Goal: Entertainment & Leisure: Browse casually

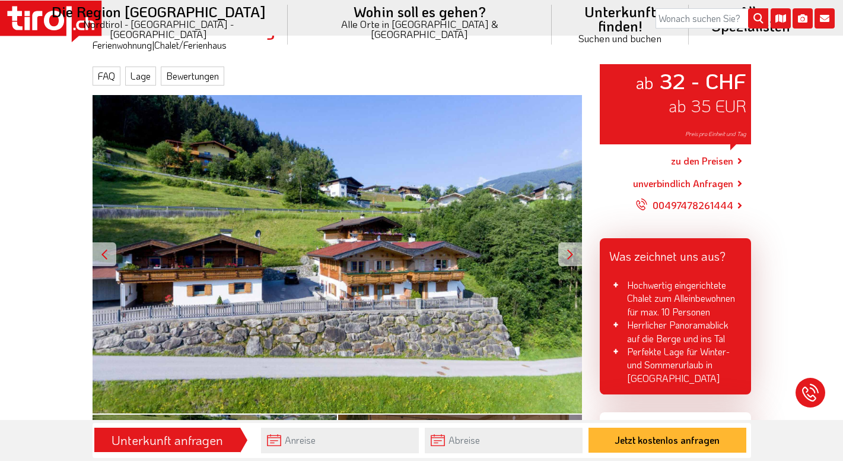
scroll to position [136, 0]
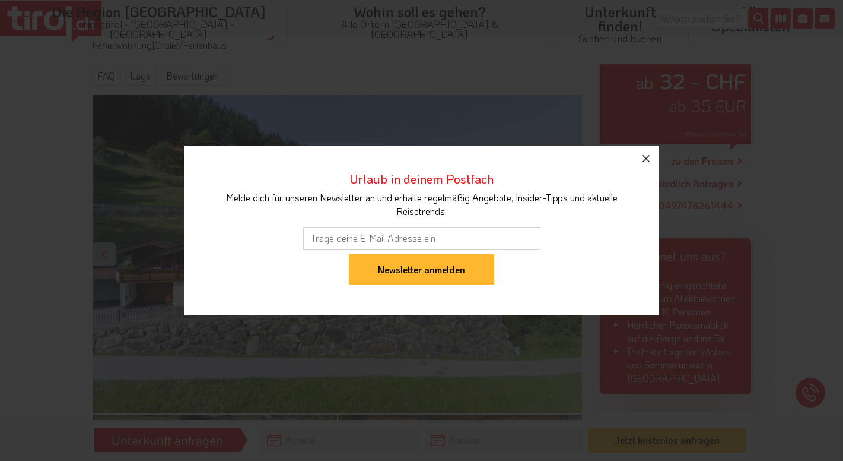
click at [649, 154] on icon "button" at bounding box center [646, 158] width 14 height 14
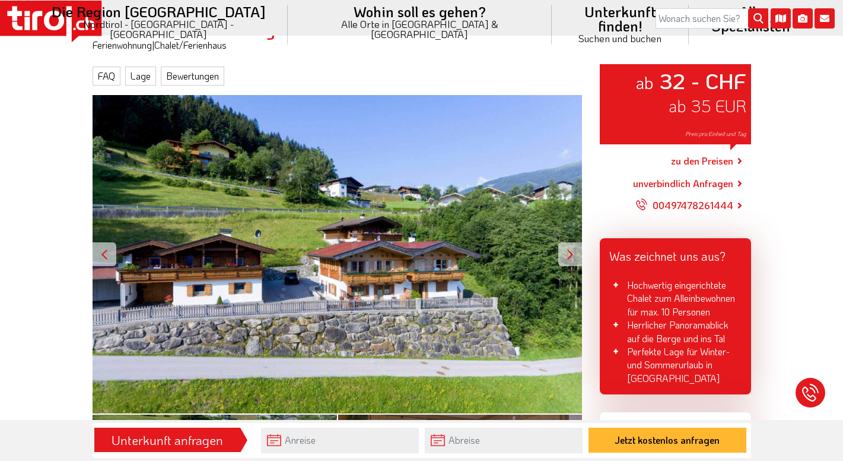
click at [571, 253] on div at bounding box center [570, 254] width 24 height 24
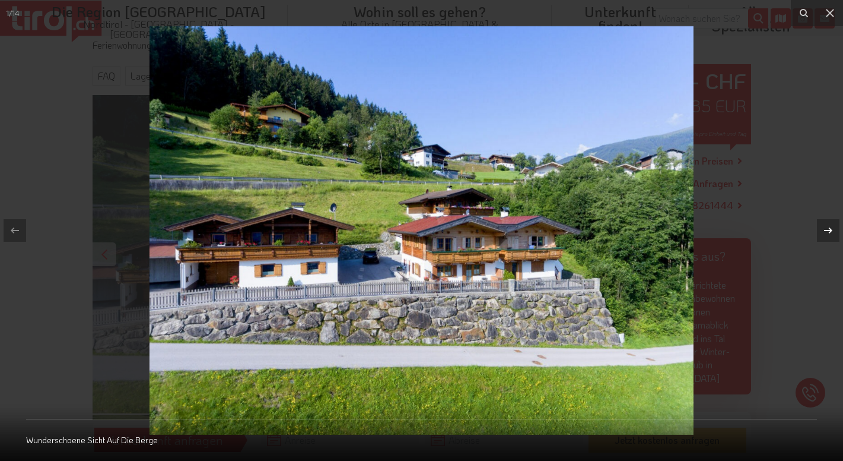
click at [824, 231] on icon at bounding box center [828, 230] width 14 height 14
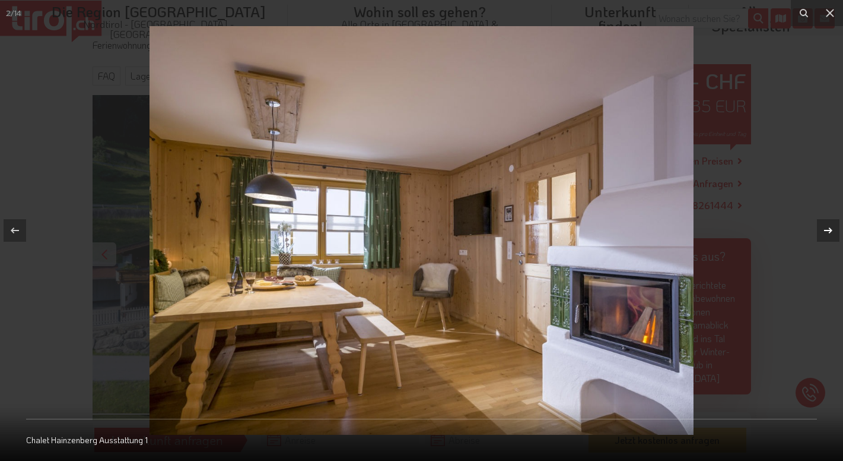
click at [824, 231] on icon at bounding box center [828, 230] width 14 height 14
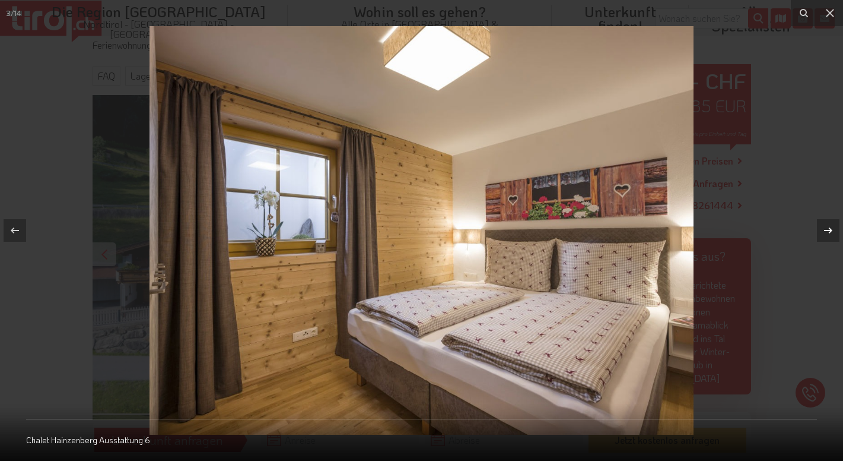
click at [824, 231] on icon at bounding box center [828, 230] width 14 height 14
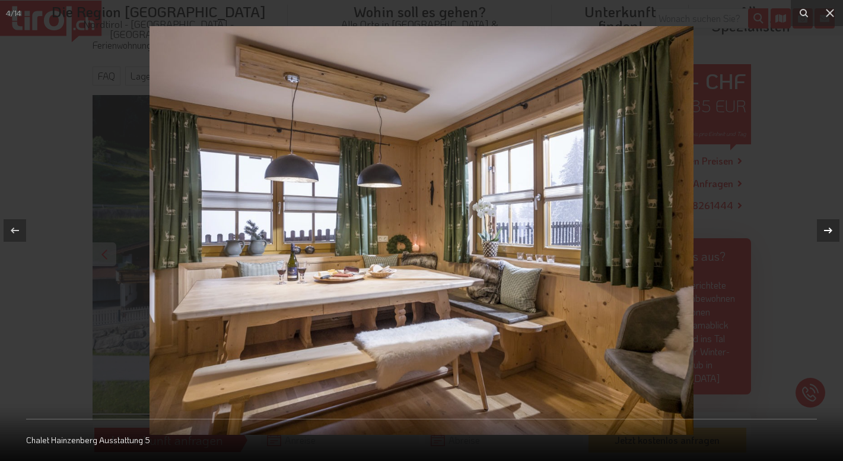
click at [824, 231] on icon at bounding box center [828, 230] width 14 height 14
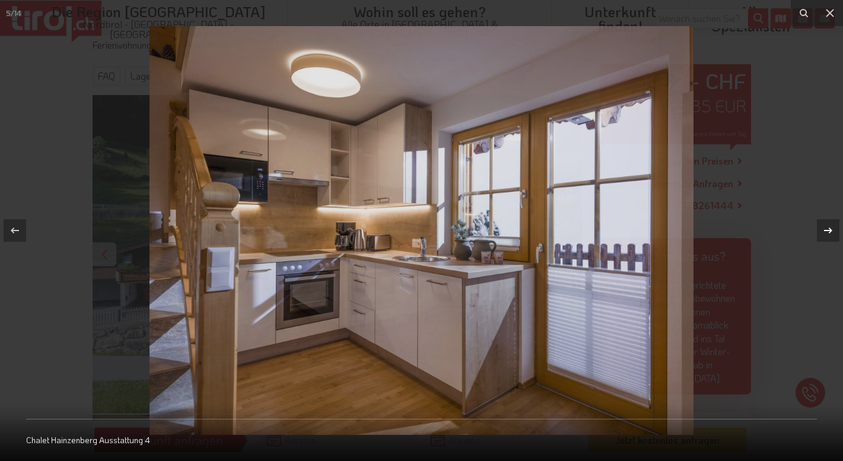
click at [824, 231] on icon at bounding box center [828, 230] width 14 height 14
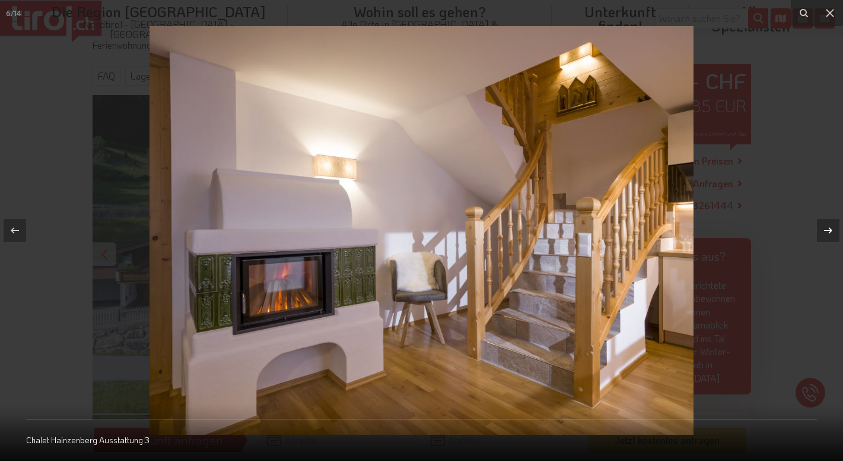
click at [824, 231] on icon at bounding box center [828, 230] width 14 height 14
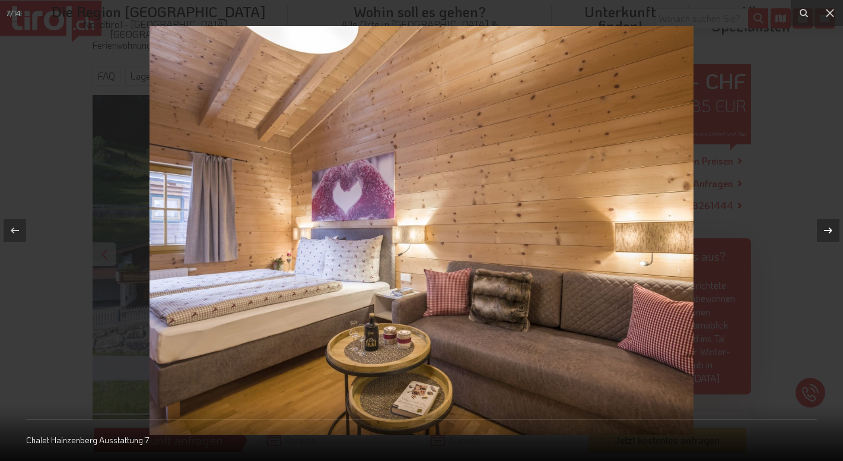
click at [824, 231] on icon at bounding box center [828, 230] width 14 height 14
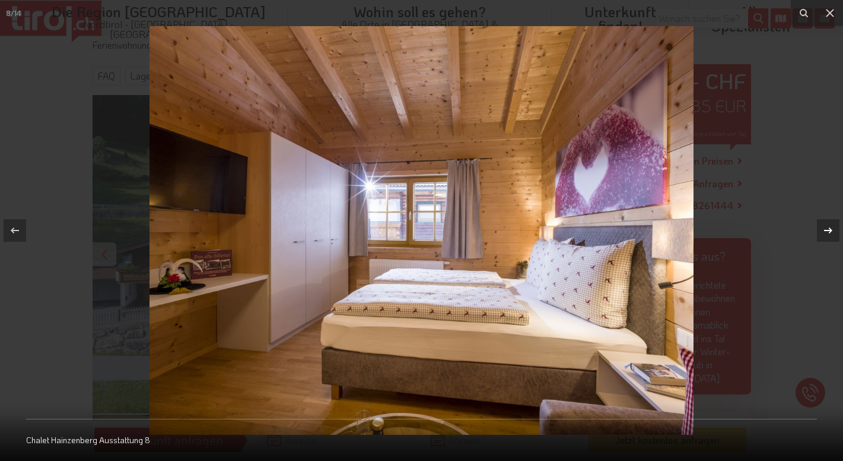
click at [824, 231] on icon at bounding box center [828, 230] width 14 height 14
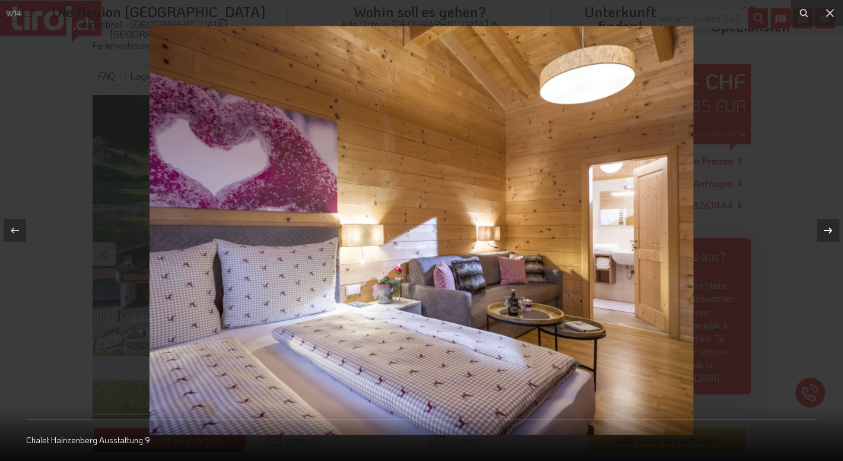
click at [824, 231] on icon at bounding box center [828, 230] width 14 height 14
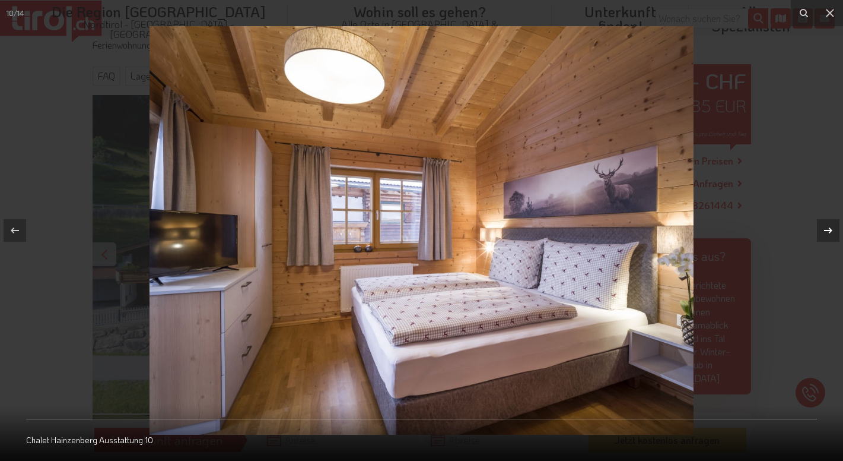
click at [824, 231] on icon at bounding box center [828, 230] width 14 height 14
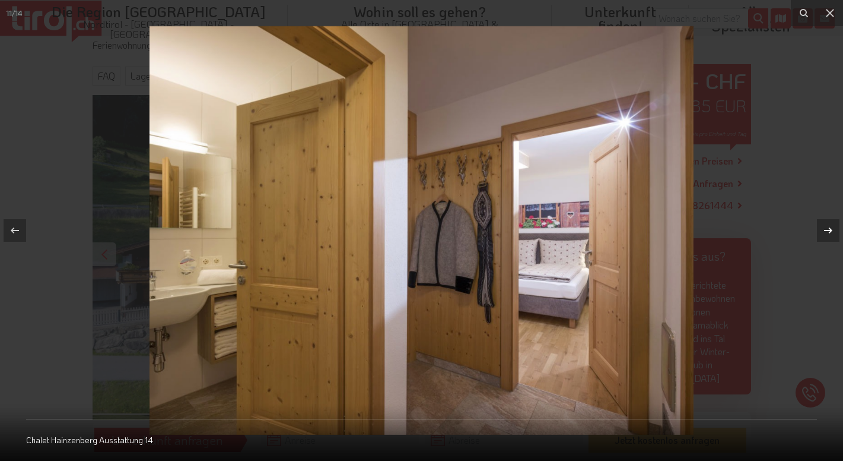
click at [824, 231] on icon at bounding box center [828, 230] width 14 height 14
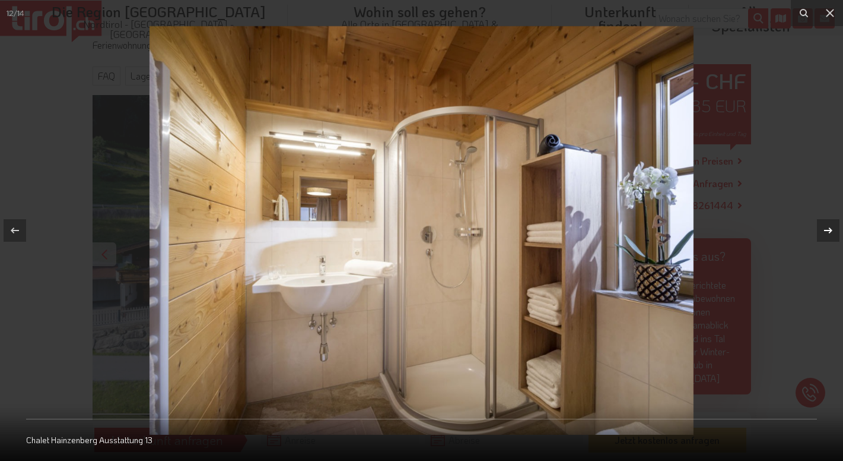
click at [824, 230] on icon at bounding box center [828, 230] width 14 height 14
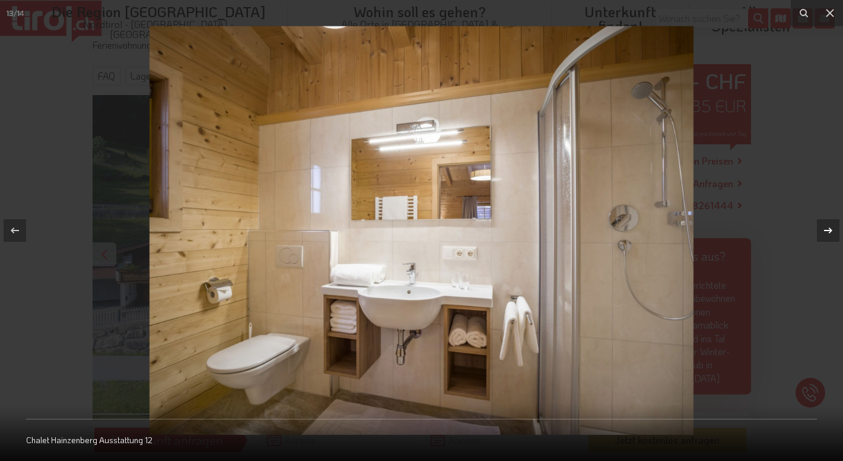
click at [824, 230] on icon at bounding box center [828, 230] width 14 height 14
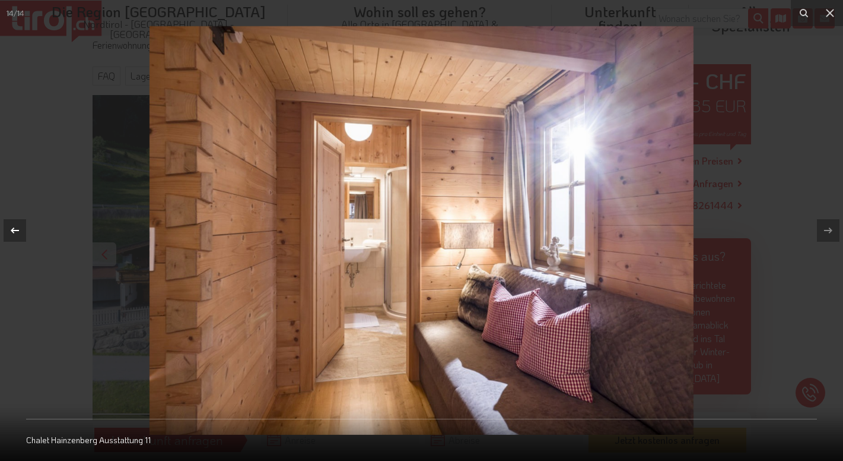
click at [9, 228] on icon at bounding box center [15, 230] width 14 height 14
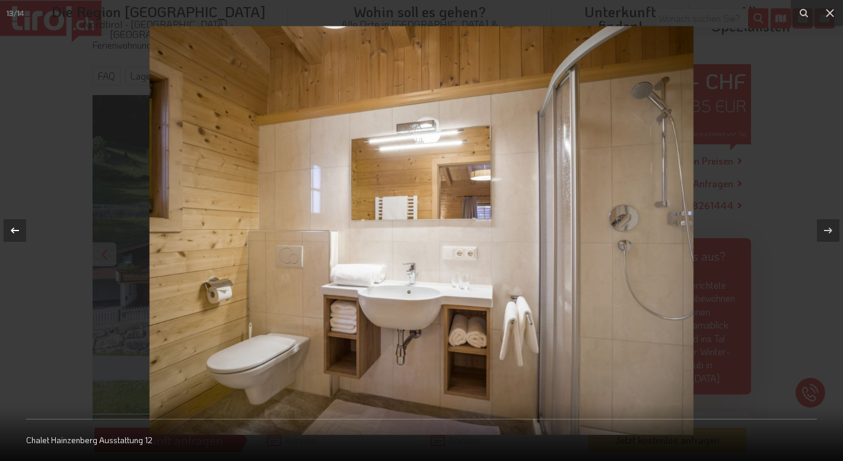
click at [12, 227] on icon at bounding box center [15, 230] width 14 height 14
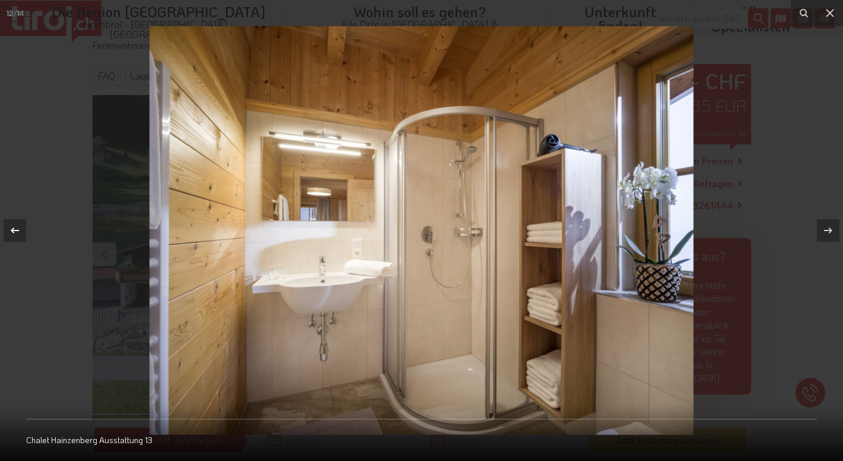
click at [12, 227] on icon at bounding box center [15, 230] width 14 height 14
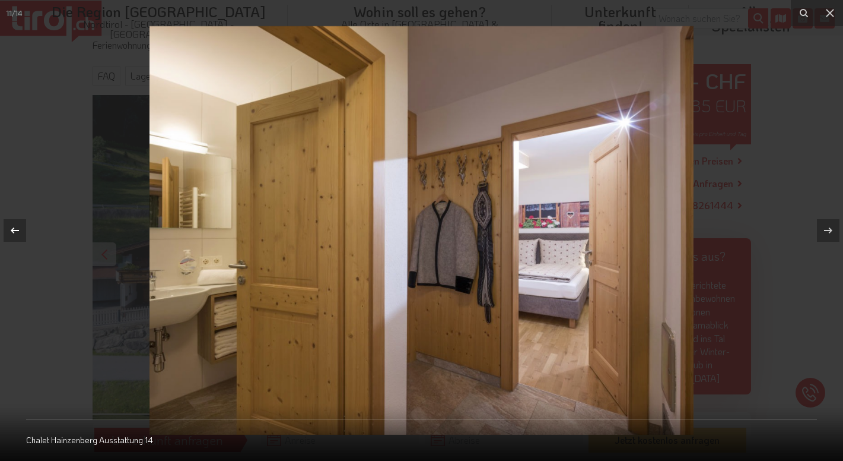
click at [12, 227] on icon at bounding box center [15, 230] width 14 height 14
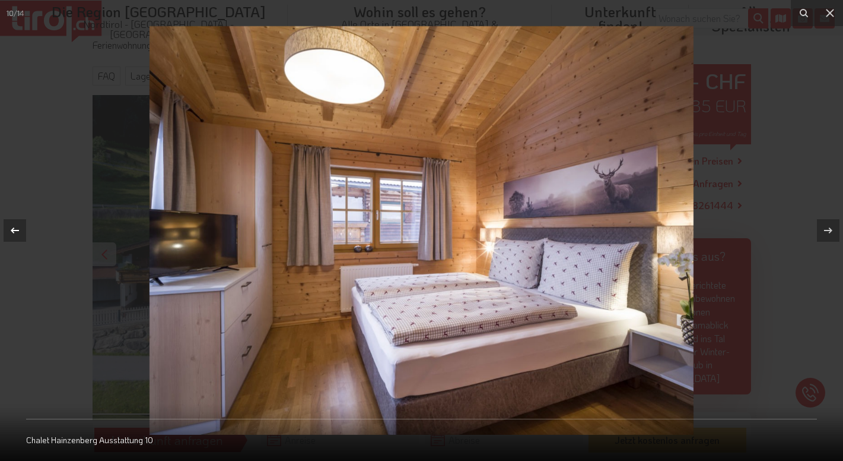
click at [12, 227] on icon at bounding box center [15, 230] width 14 height 14
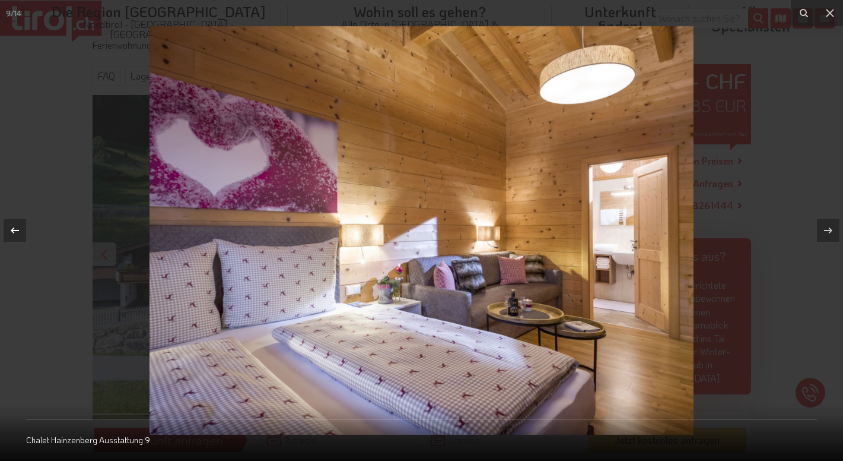
click at [12, 227] on icon at bounding box center [15, 230] width 14 height 14
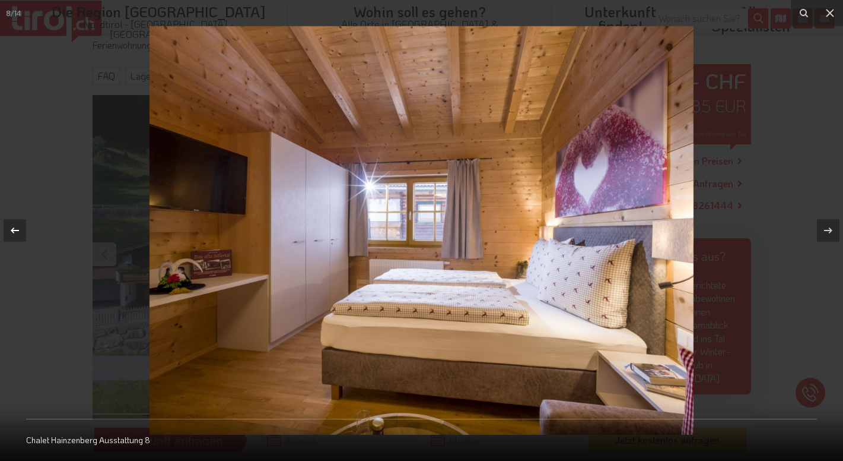
click at [12, 227] on icon at bounding box center [15, 230] width 14 height 14
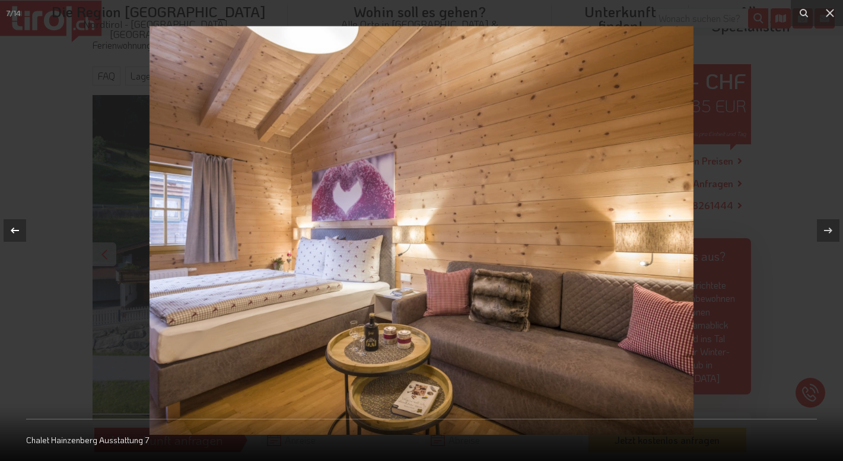
click at [12, 227] on icon at bounding box center [15, 230] width 14 height 14
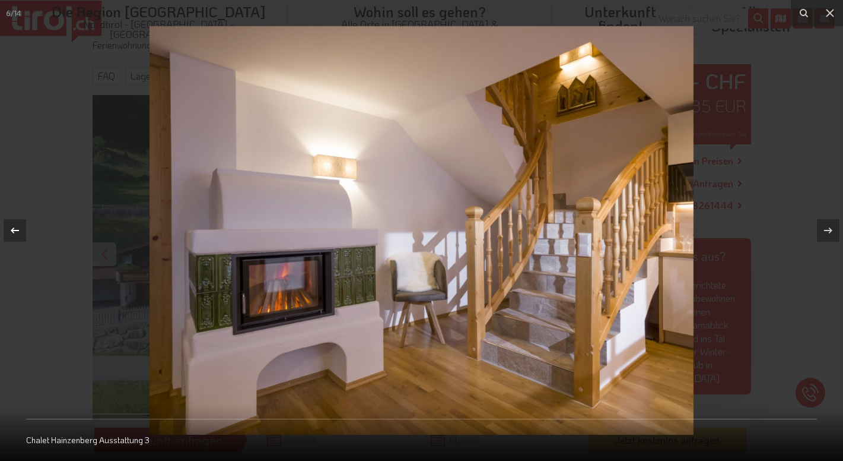
click at [12, 227] on icon at bounding box center [15, 230] width 14 height 14
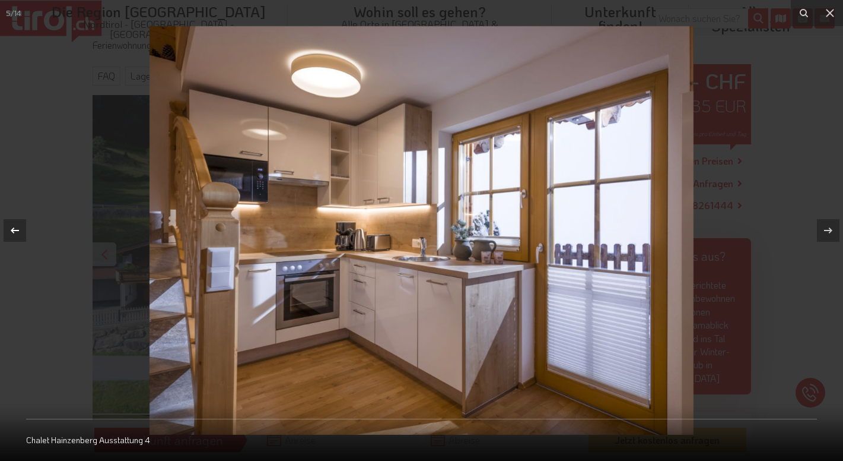
click at [12, 227] on icon at bounding box center [15, 230] width 14 height 14
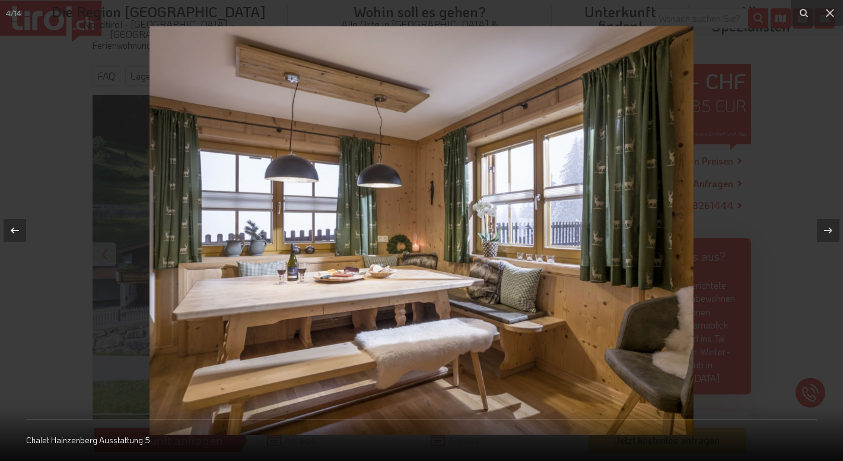
click at [12, 227] on icon at bounding box center [15, 230] width 14 height 14
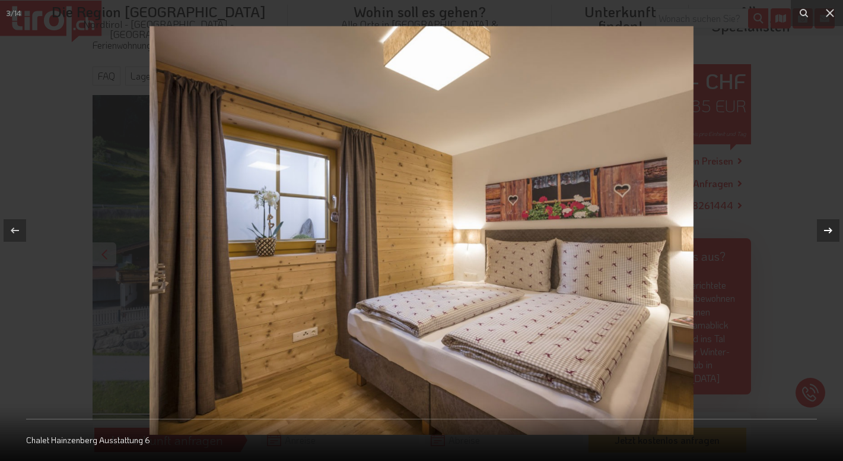
click at [831, 236] on icon at bounding box center [828, 230] width 14 height 14
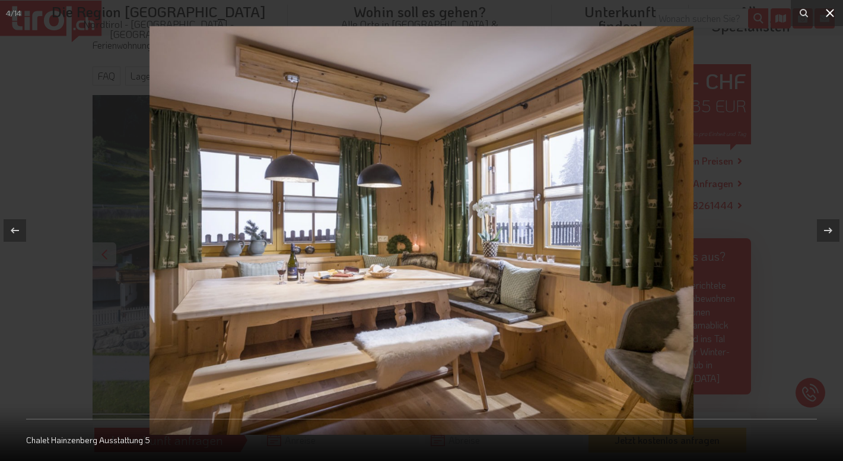
click at [831, 15] on icon at bounding box center [830, 13] width 14 height 14
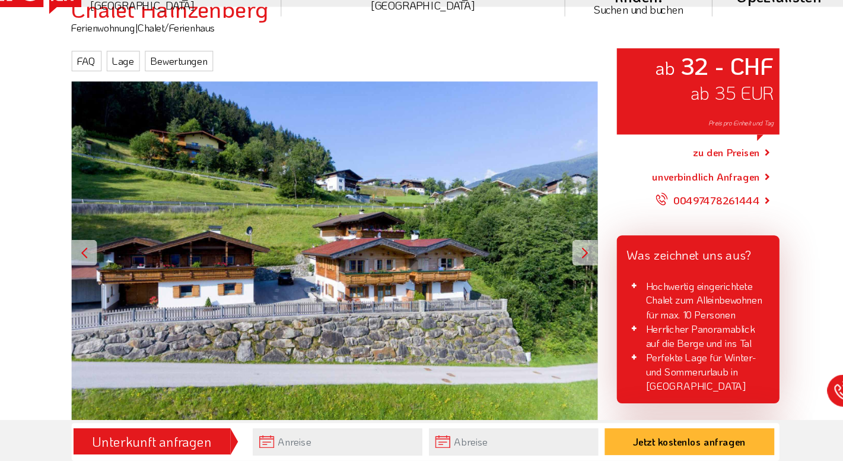
scroll to position [138, 0]
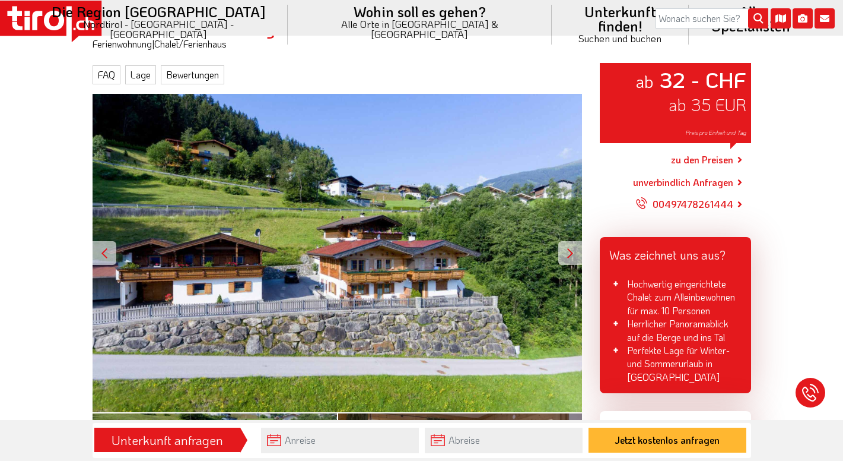
click at [571, 252] on div at bounding box center [570, 253] width 24 height 24
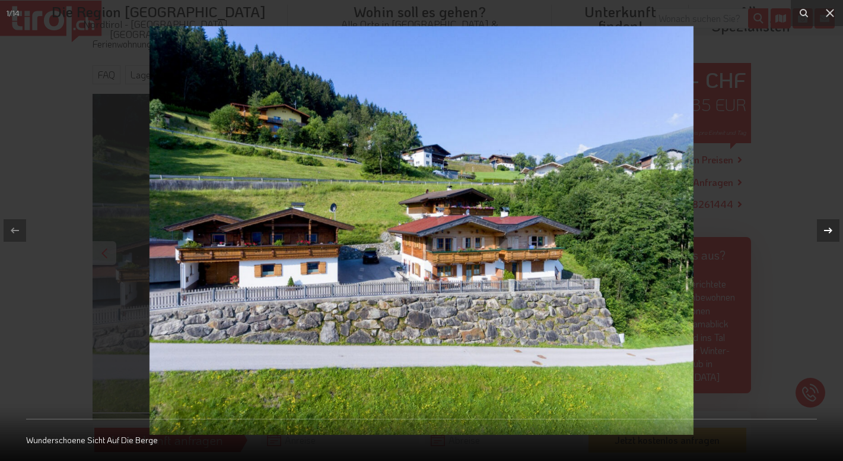
click at [831, 230] on icon at bounding box center [828, 230] width 8 height 6
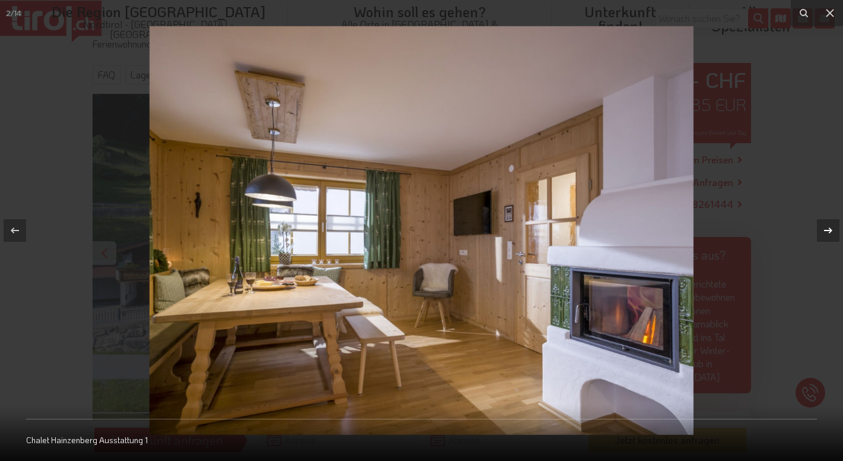
click at [831, 230] on icon at bounding box center [828, 230] width 8 height 6
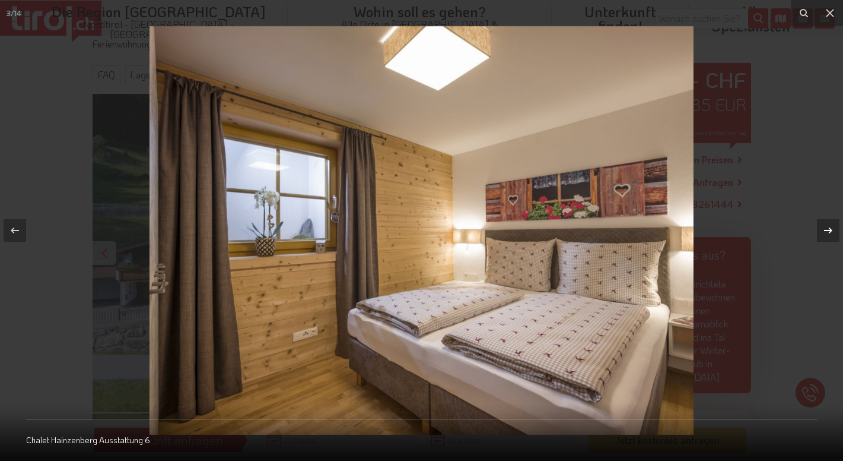
click at [833, 228] on icon at bounding box center [828, 230] width 14 height 14
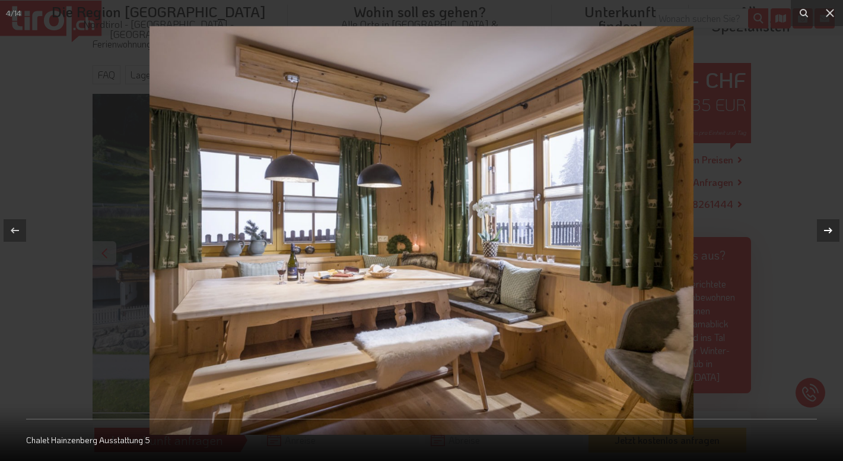
click at [833, 228] on icon at bounding box center [828, 230] width 14 height 14
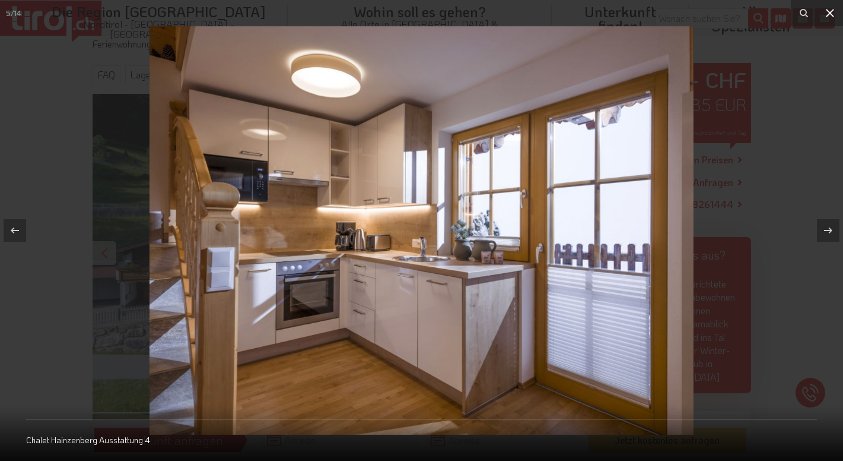
click at [830, 13] on icon at bounding box center [830, 13] width 8 height 8
